Goal: Use online tool/utility: Utilize a website feature to perform a specific function

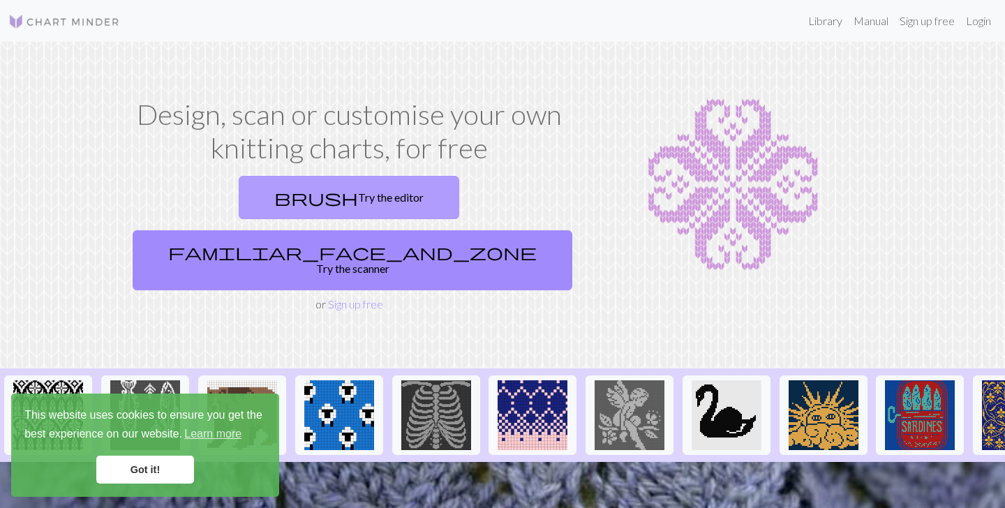
click at [239, 200] on link "brush Try the editor" at bounding box center [349, 197] width 220 height 43
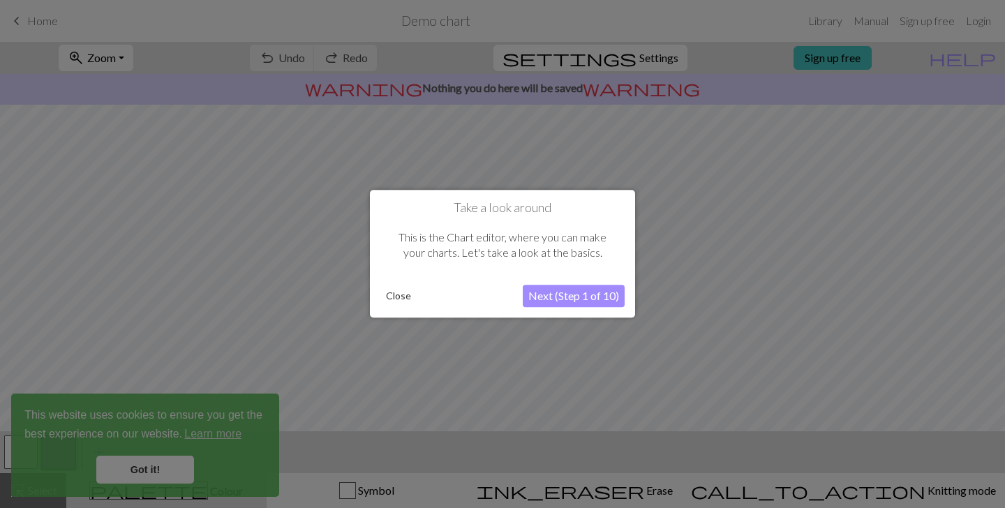
click at [567, 300] on button "Next (Step 1 of 10)" at bounding box center [574, 296] width 102 height 22
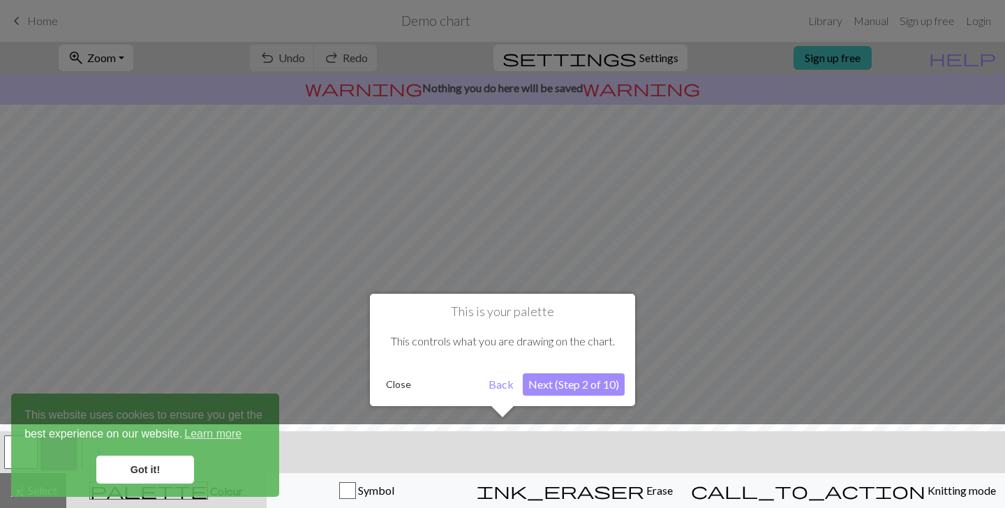
click at [570, 392] on button "Next (Step 2 of 10)" at bounding box center [574, 384] width 102 height 22
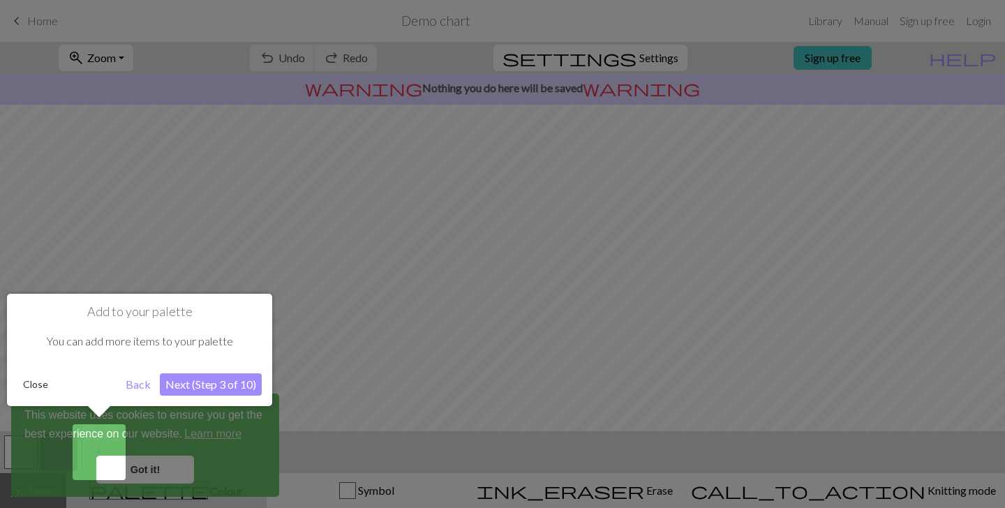
click at [181, 380] on button "Next (Step 3 of 10)" at bounding box center [211, 384] width 102 height 22
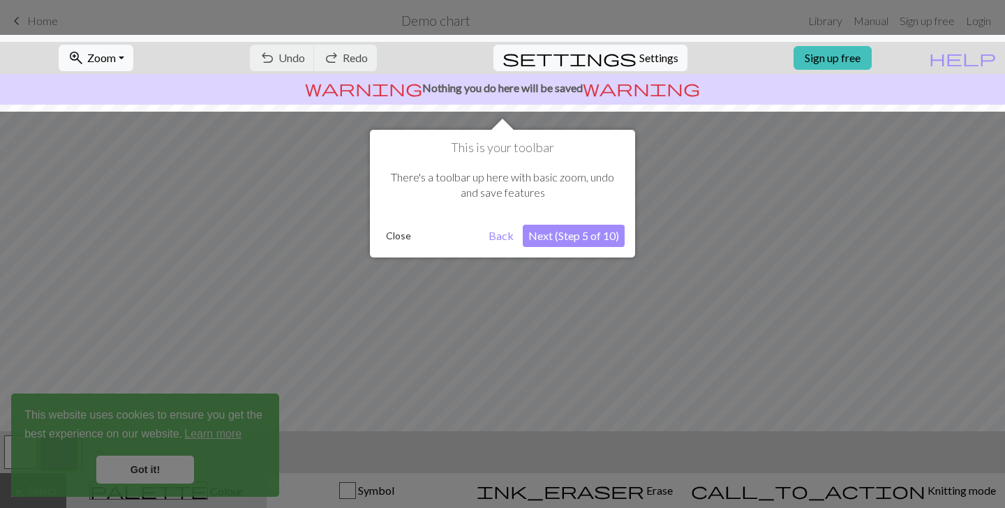
click at [561, 241] on button "Next (Step 5 of 10)" at bounding box center [574, 236] width 102 height 22
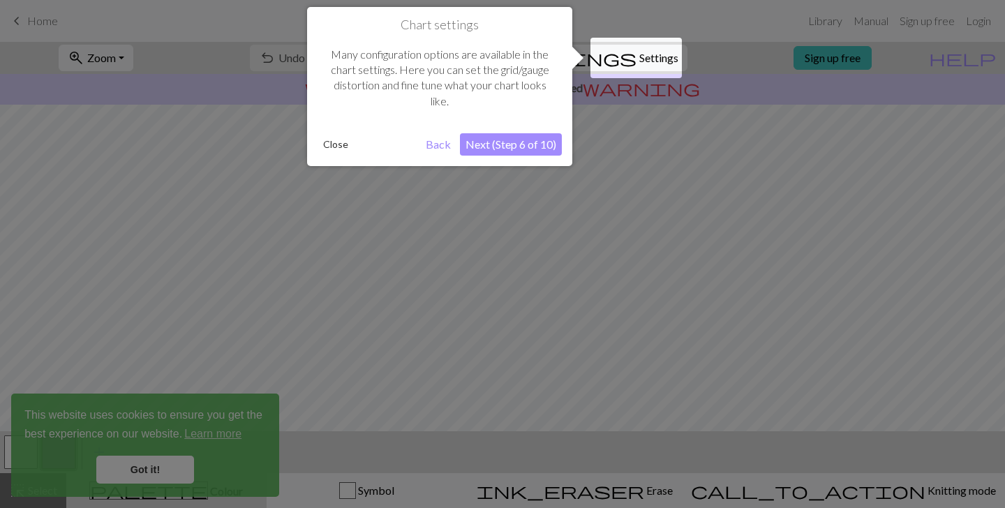
click at [495, 137] on button "Next (Step 6 of 10)" at bounding box center [511, 144] width 102 height 22
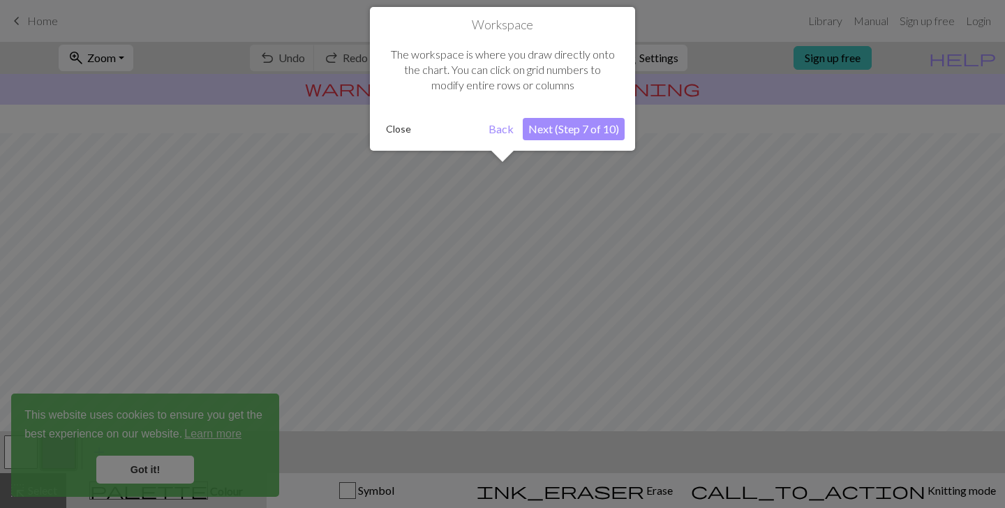
scroll to position [84, 0]
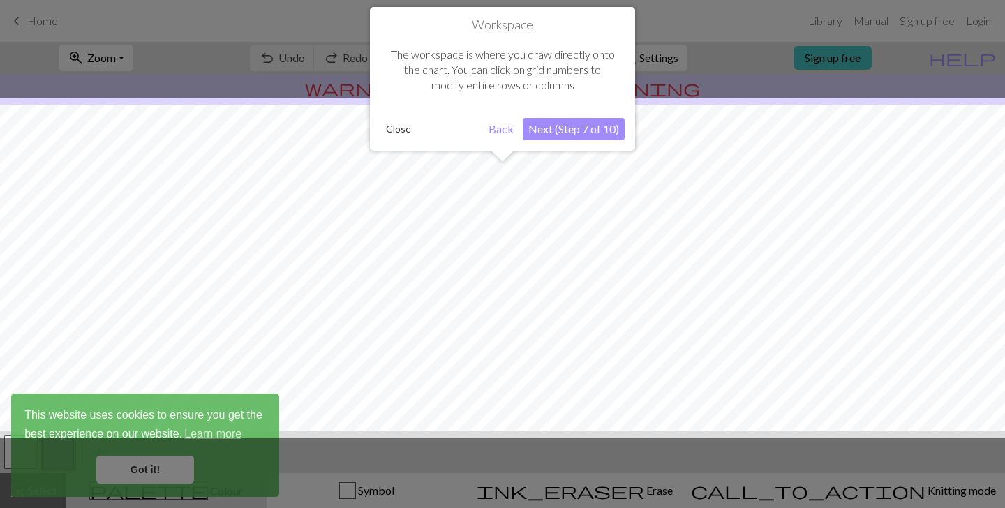
click at [546, 129] on button "Next (Step 7 of 10)" at bounding box center [574, 129] width 102 height 22
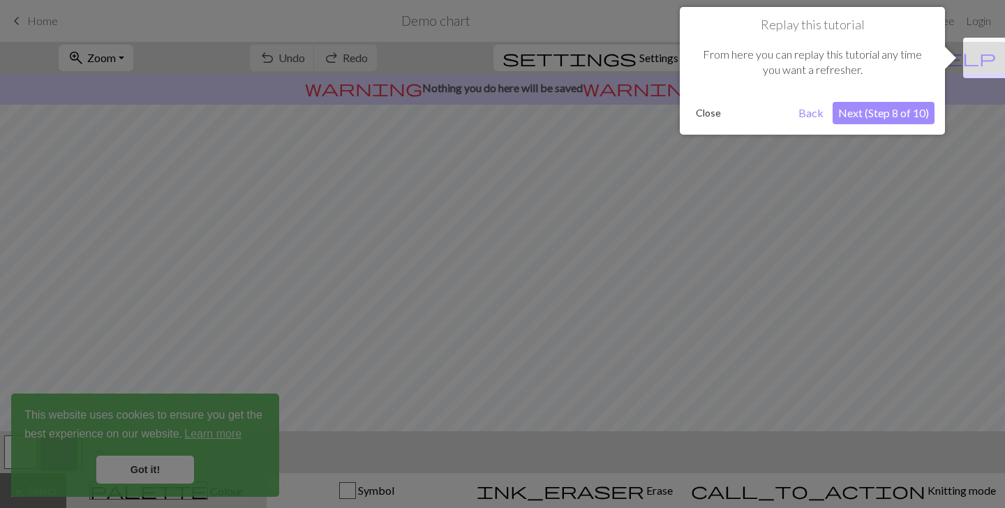
click at [879, 114] on button "Next (Step 8 of 10)" at bounding box center [883, 113] width 102 height 22
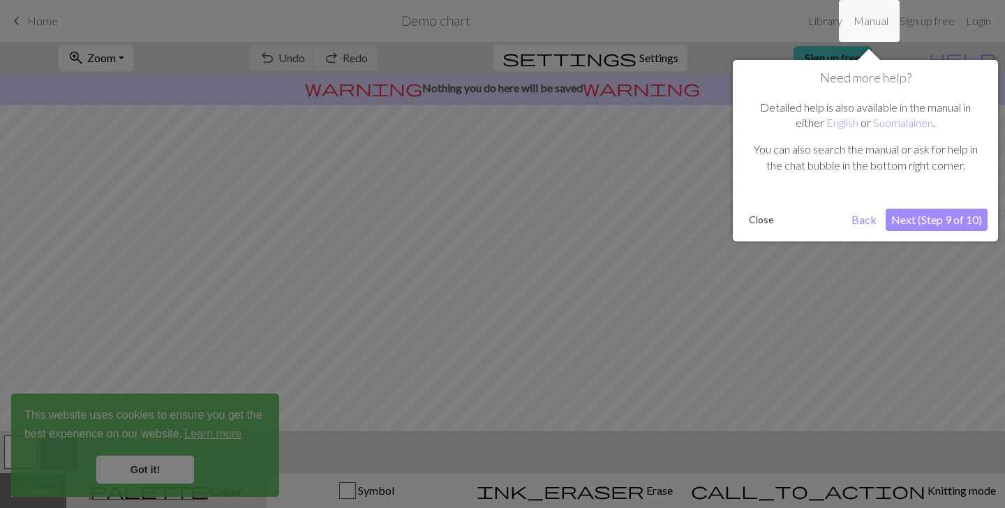
click at [914, 217] on button "Next (Step 9 of 10)" at bounding box center [936, 220] width 102 height 22
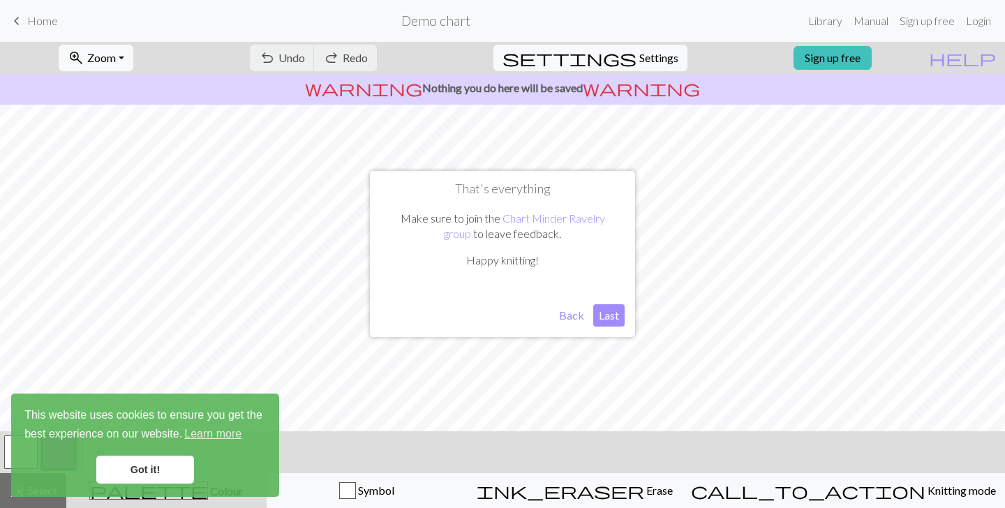
click at [603, 317] on button "Last" at bounding box center [608, 315] width 31 height 22
click at [161, 474] on link "Got it!" at bounding box center [145, 470] width 98 height 28
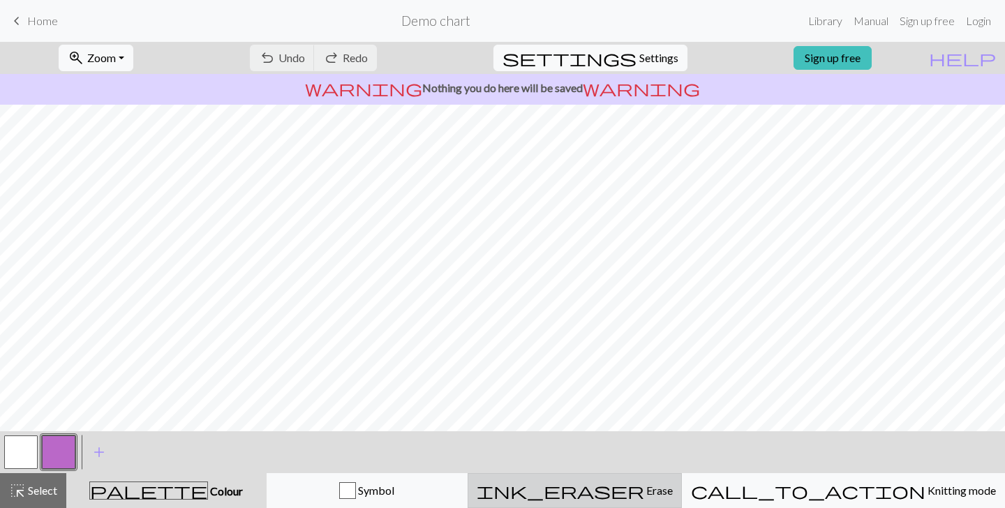
click at [644, 479] on button "ink_eraser Erase Erase" at bounding box center [574, 490] width 214 height 35
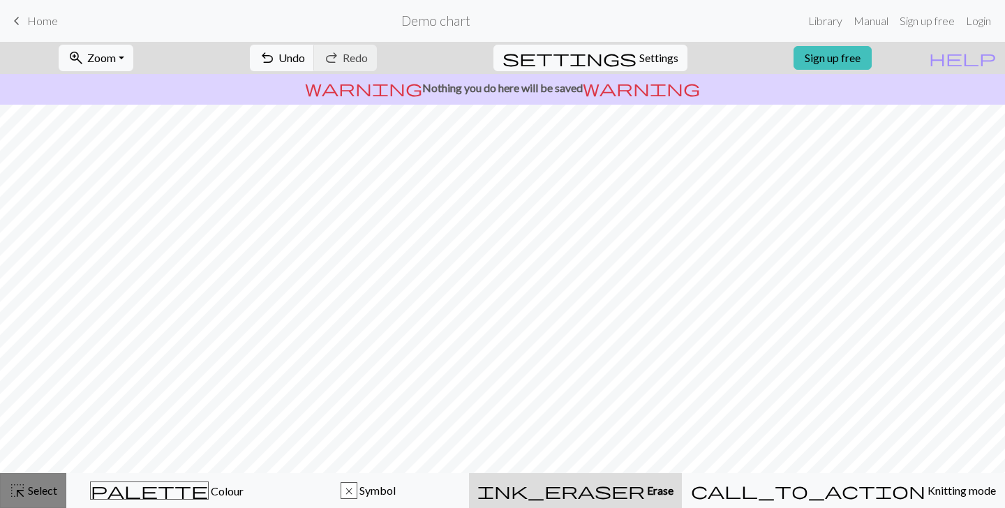
click at [31, 484] on span "Select" at bounding box center [41, 490] width 31 height 13
click at [37, 485] on span "Select" at bounding box center [41, 490] width 31 height 13
click at [38, 17] on span "Home" at bounding box center [42, 20] width 31 height 13
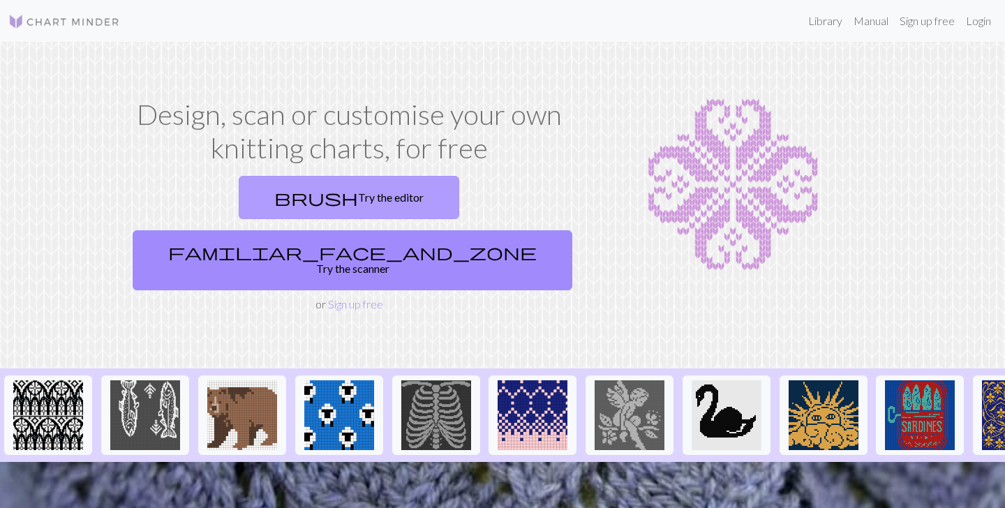
click at [239, 178] on link "brush Try the editor" at bounding box center [349, 197] width 220 height 43
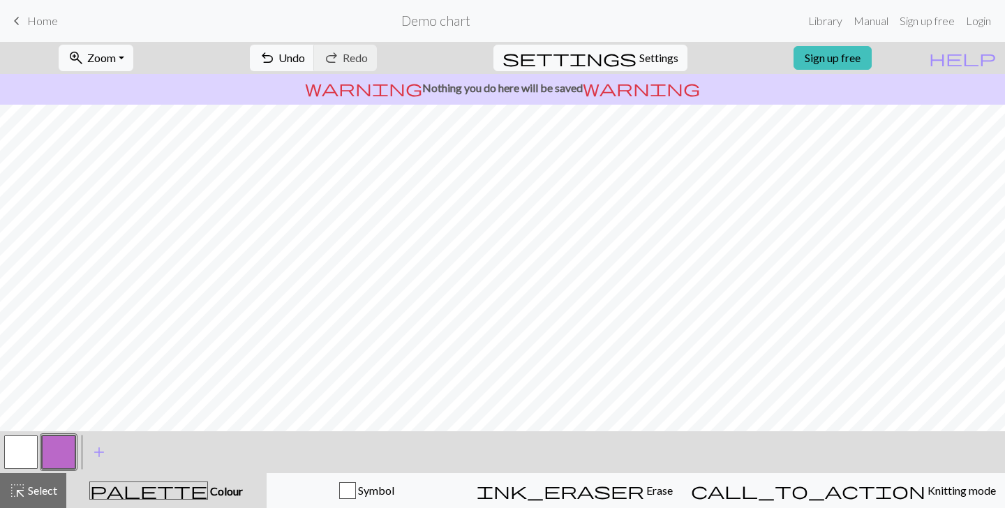
click at [422, 26] on h2 "Demo chart" at bounding box center [435, 21] width 69 height 16
